Goal: Task Accomplishment & Management: Manage account settings

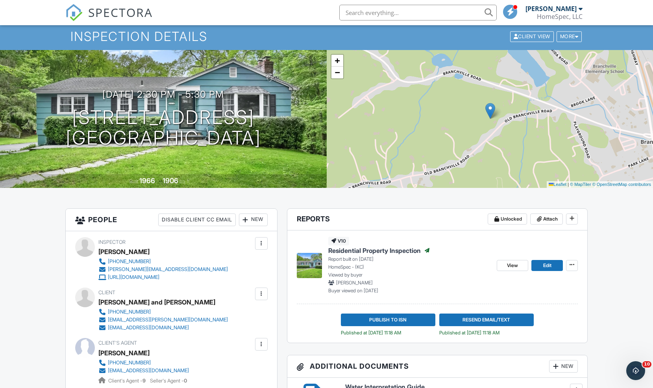
scroll to position [22, 0]
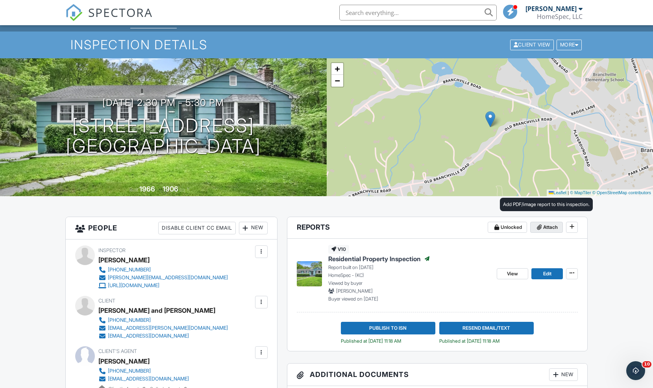
click at [548, 224] on span "Attach" at bounding box center [550, 227] width 15 height 8
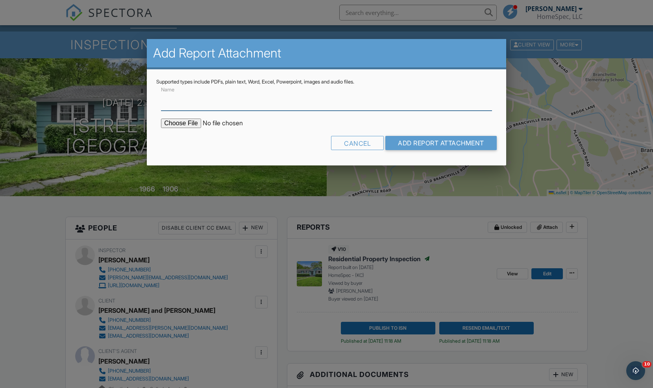
click at [188, 106] on input "Name" at bounding box center [326, 100] width 331 height 19
click at [181, 124] on input "file" at bounding box center [228, 122] width 134 height 9
type input "C:\fakepath\311 old Branchville rd.pdf"
click at [214, 103] on input "Name" at bounding box center [326, 100] width 331 height 19
type input "Septic"
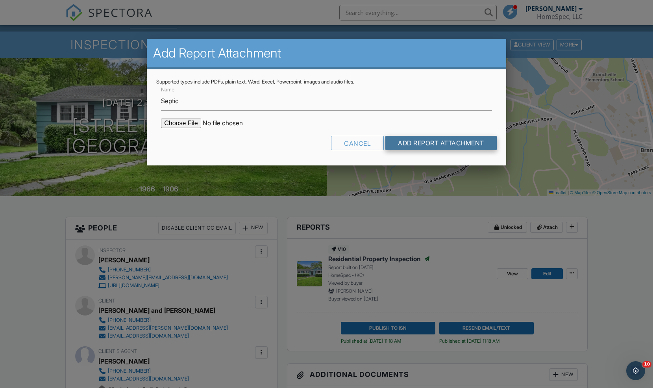
click at [419, 142] on input "Add Report Attachment" at bounding box center [440, 143] width 111 height 14
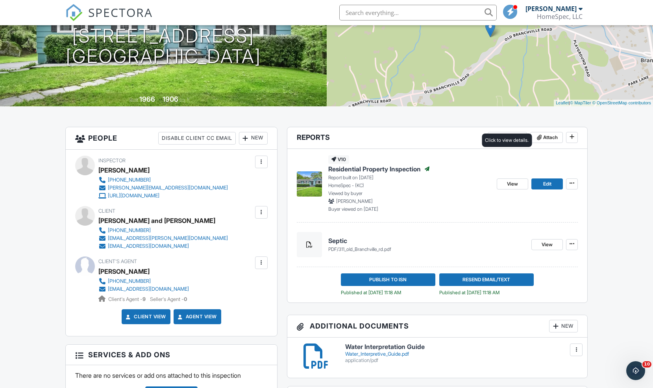
scroll to position [118, 0]
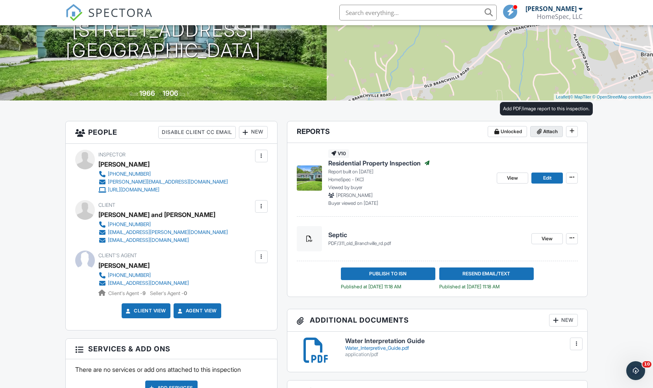
click at [551, 133] on span "Attach" at bounding box center [550, 131] width 15 height 8
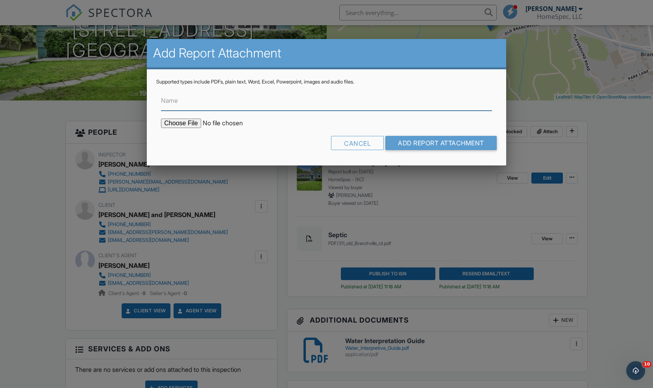
click at [180, 107] on input "Name" at bounding box center [326, 100] width 331 height 19
type input "Standard Oil"
click at [181, 123] on input "file" at bounding box center [228, 122] width 134 height 9
type input "C:\fakepath\09_26_2025_Anthony___Stefani_McMahon_Standard_Oil_Heating_System_In…"
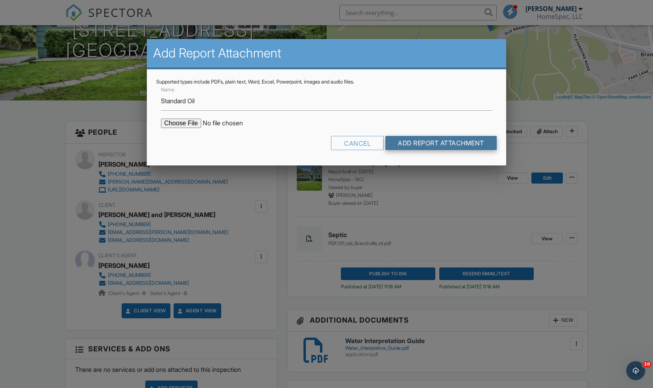
click at [454, 141] on input "Add Report Attachment" at bounding box center [440, 143] width 111 height 14
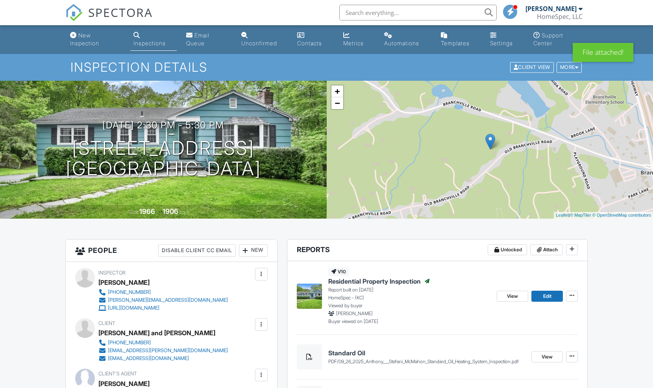
click at [74, 10] on img at bounding box center [73, 12] width 17 height 17
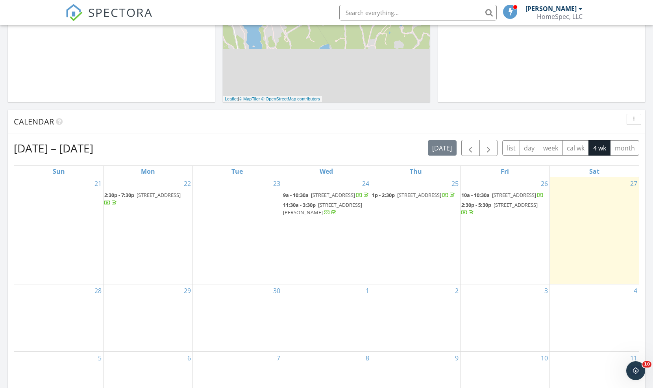
scroll to position [292, 0]
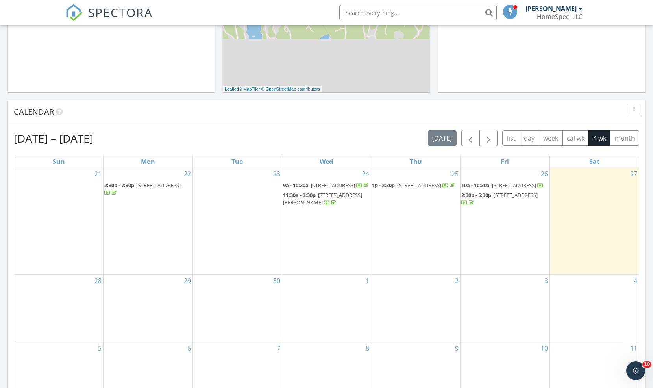
click at [493, 198] on span "311 Old Branchville Rd, Ridgefield 06877" at bounding box center [515, 194] width 44 height 7
